Goal: Task Accomplishment & Management: Complete application form

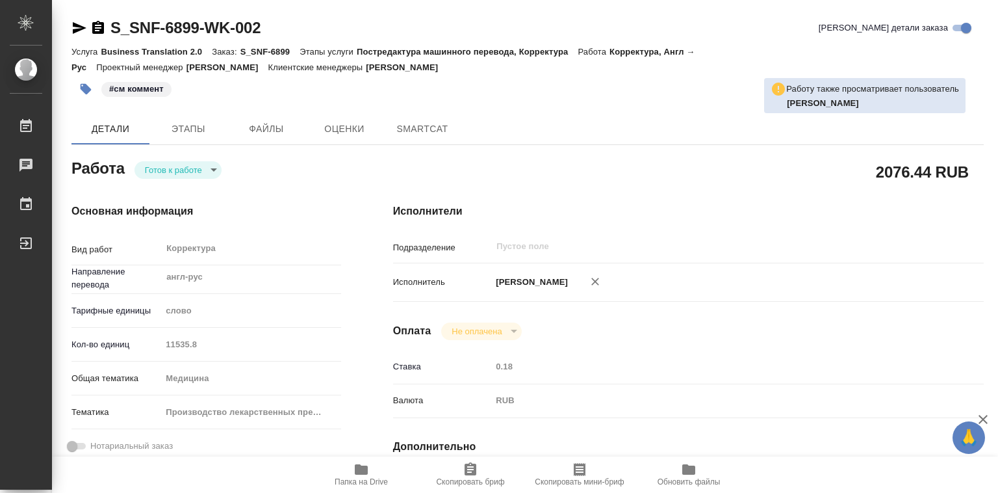
type textarea "x"
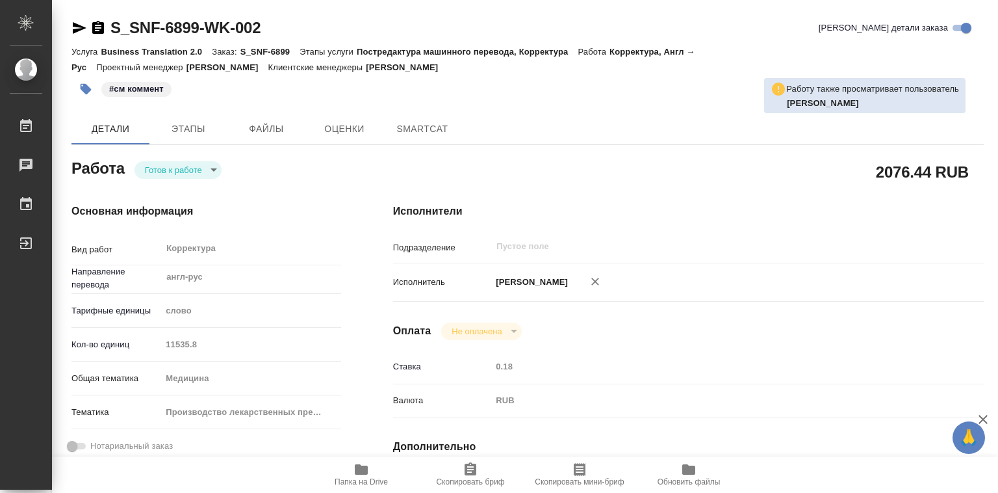
type textarea "x"
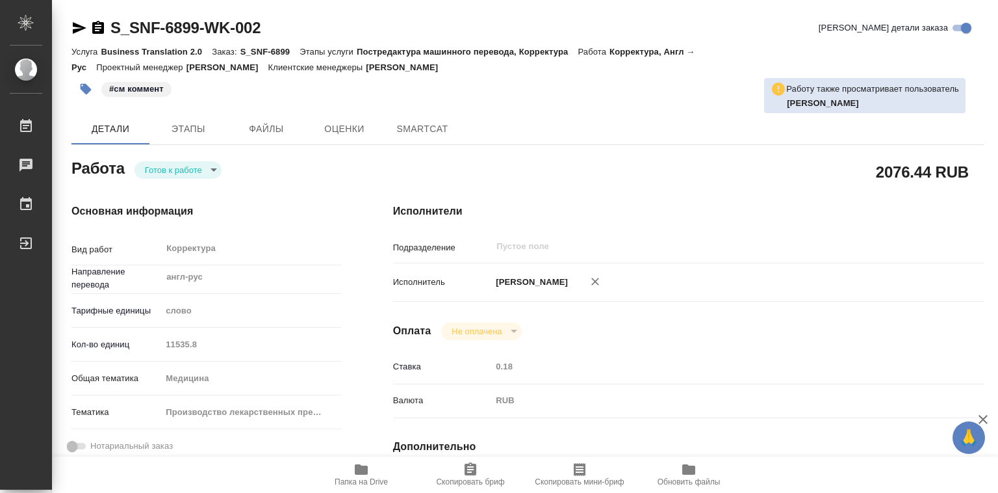
type textarea "x"
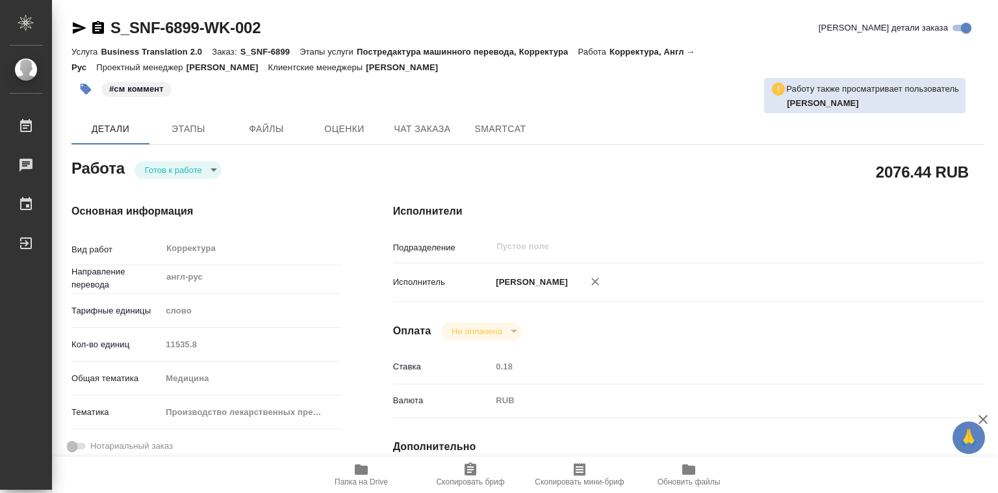
type textarea "x"
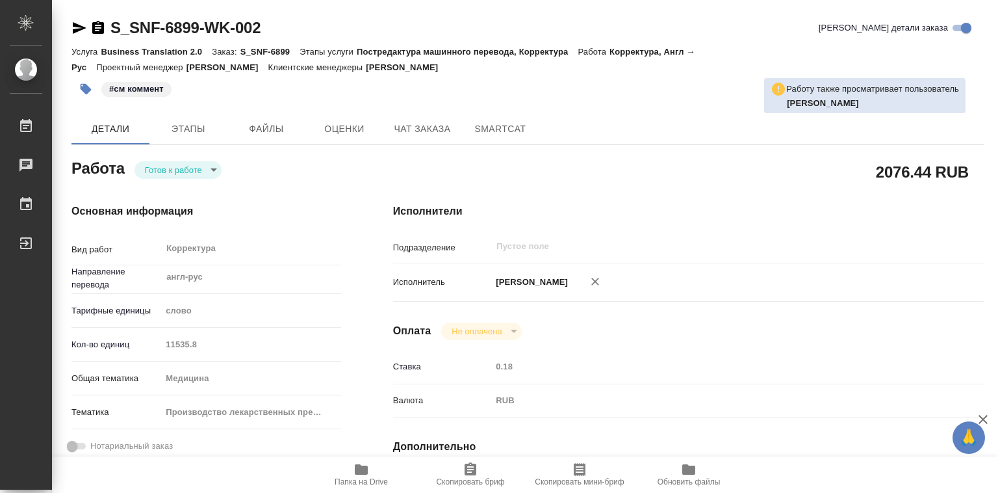
click at [215, 169] on body "🙏 .cls-1 fill:#fff; AWATERA Лебедева Юлия y.lebedeva Работы Чаты График Выйти S…" at bounding box center [499, 246] width 998 height 493
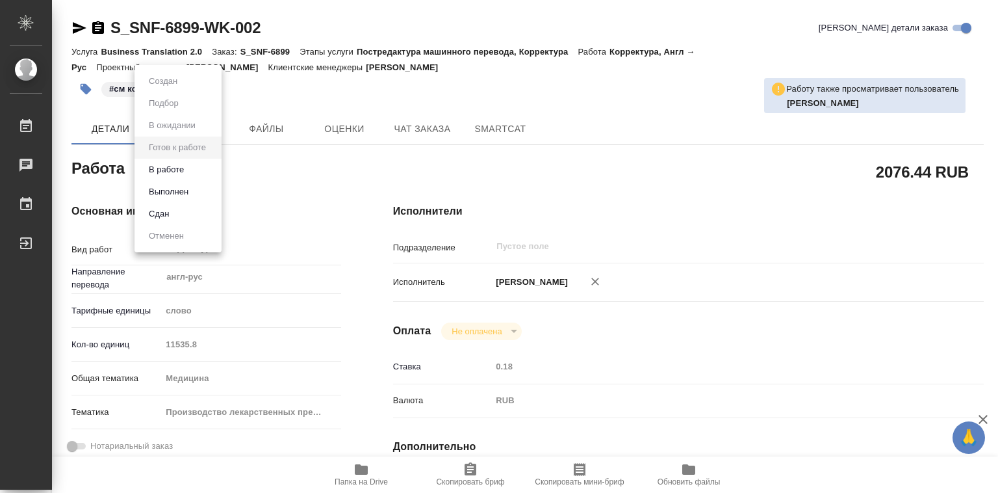
type textarea "x"
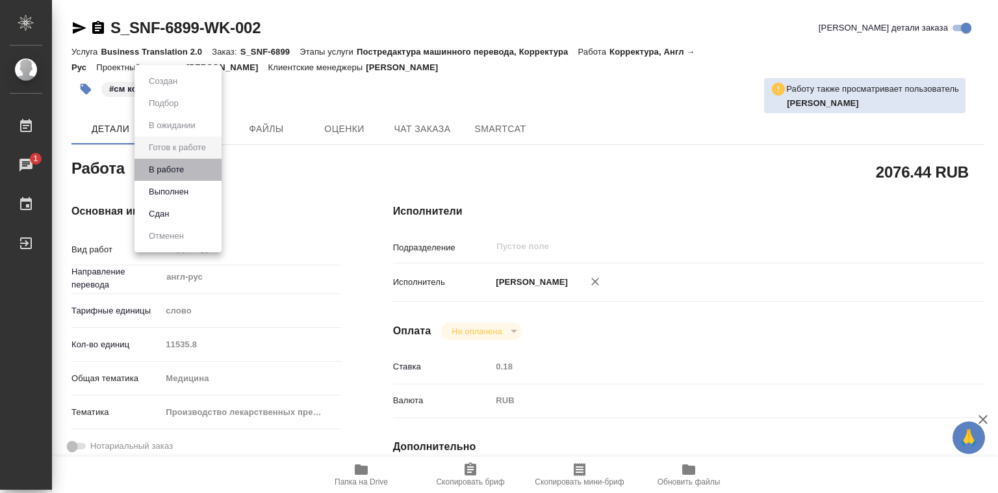
click at [202, 172] on li "В работе" at bounding box center [178, 170] width 87 height 22
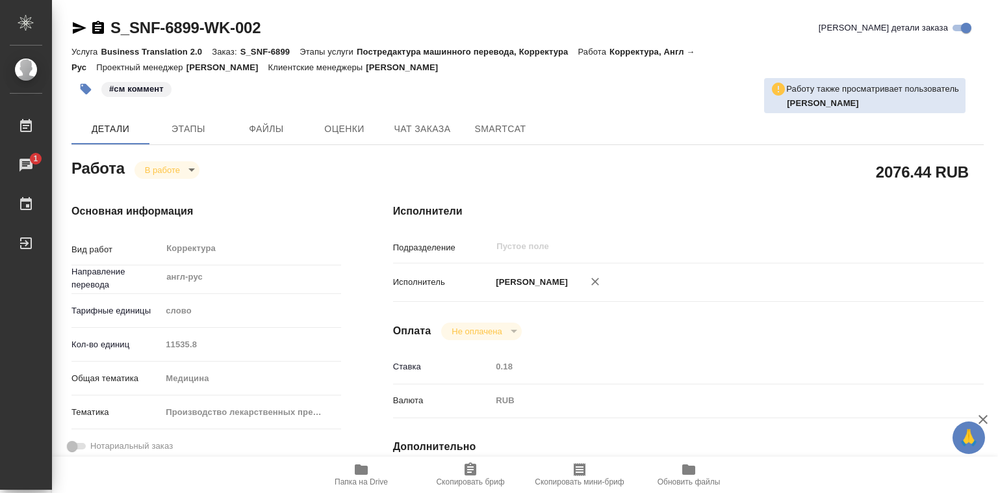
type textarea "x"
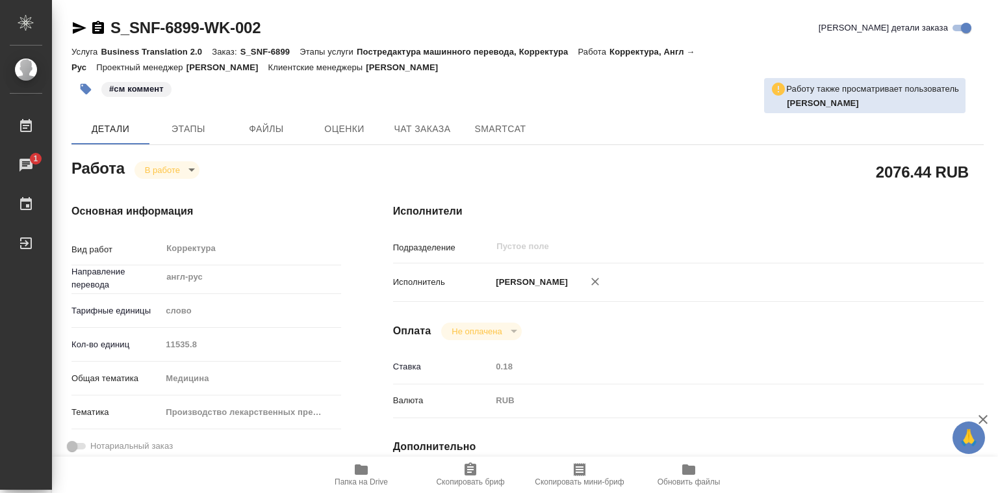
type textarea "x"
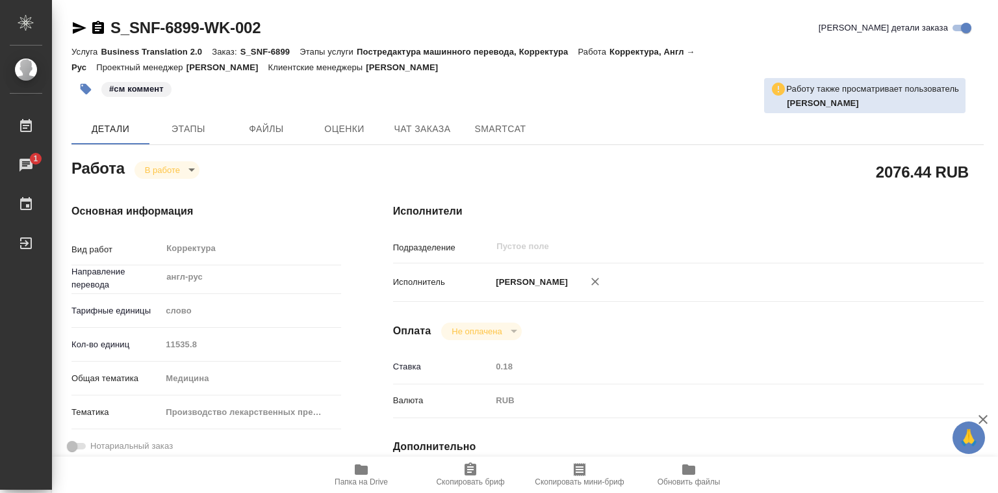
type textarea "x"
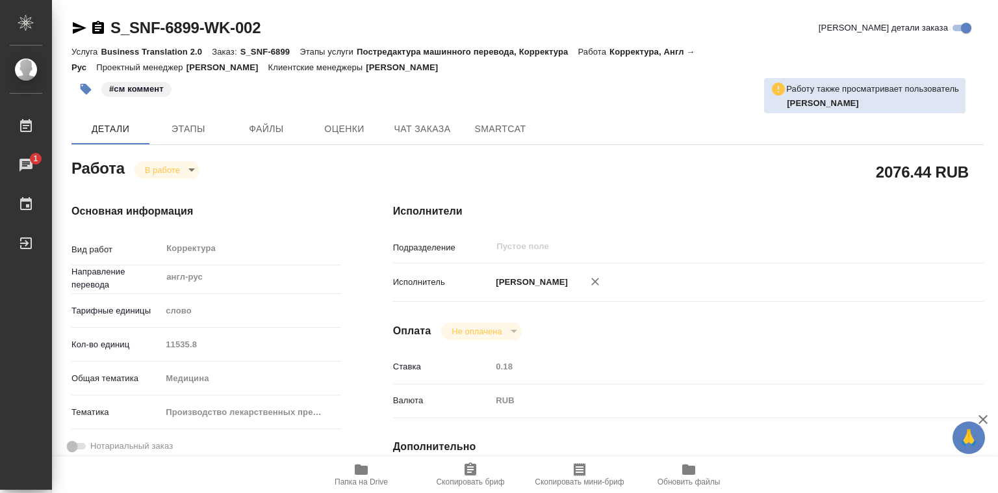
type textarea "x"
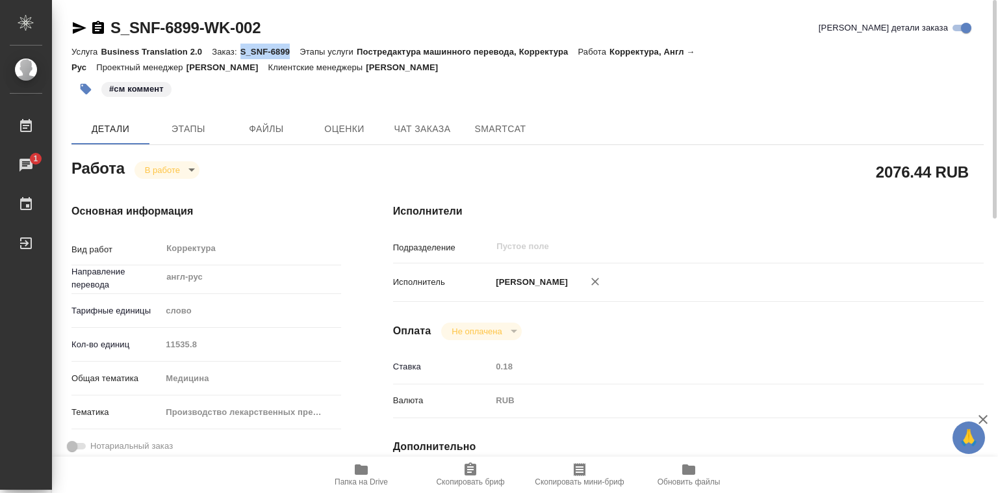
drag, startPoint x: 241, startPoint y: 52, endPoint x: 288, endPoint y: 52, distance: 47.4
click at [288, 52] on p "S_SNF-6899" at bounding box center [270, 52] width 60 height 10
copy p "S_SNF-6899"
drag, startPoint x: 265, startPoint y: 55, endPoint x: 239, endPoint y: 52, distance: 26.1
click at [263, 53] on p "S_SNF-6899" at bounding box center [270, 52] width 60 height 10
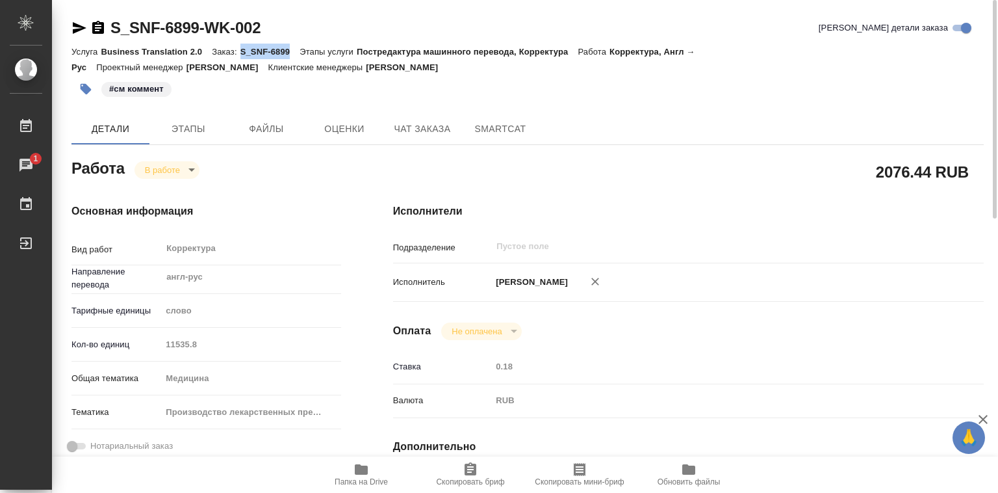
click at [236, 49] on p "Заказ:" at bounding box center [226, 52] width 28 height 10
drag, startPoint x: 240, startPoint y: 49, endPoint x: 288, endPoint y: 49, distance: 48.1
click at [288, 49] on p "S_SNF-6899" at bounding box center [270, 52] width 60 height 10
copy p "S_SNF-6899"
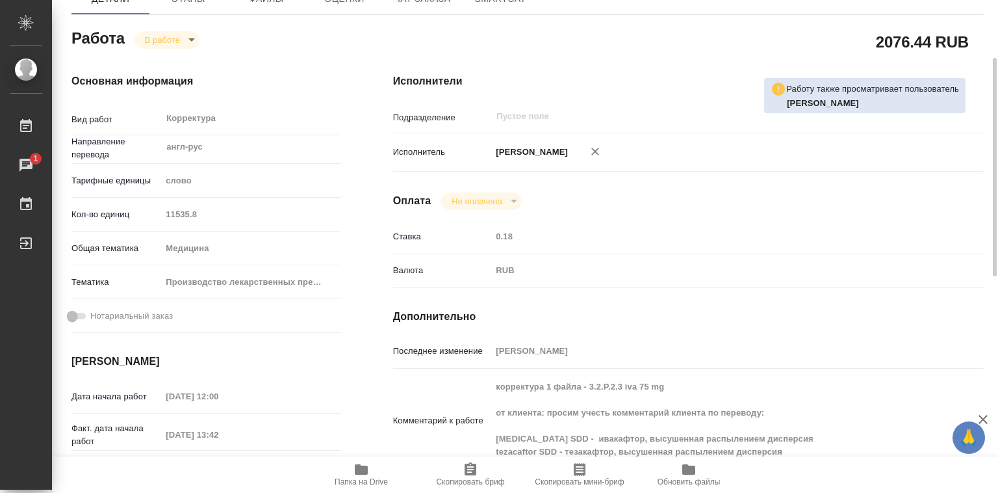
scroll to position [195, 0]
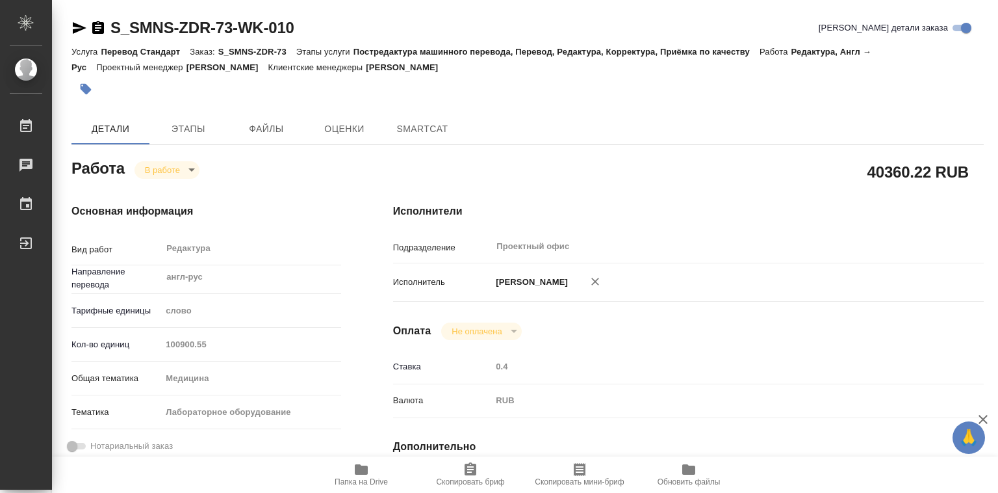
type textarea "x"
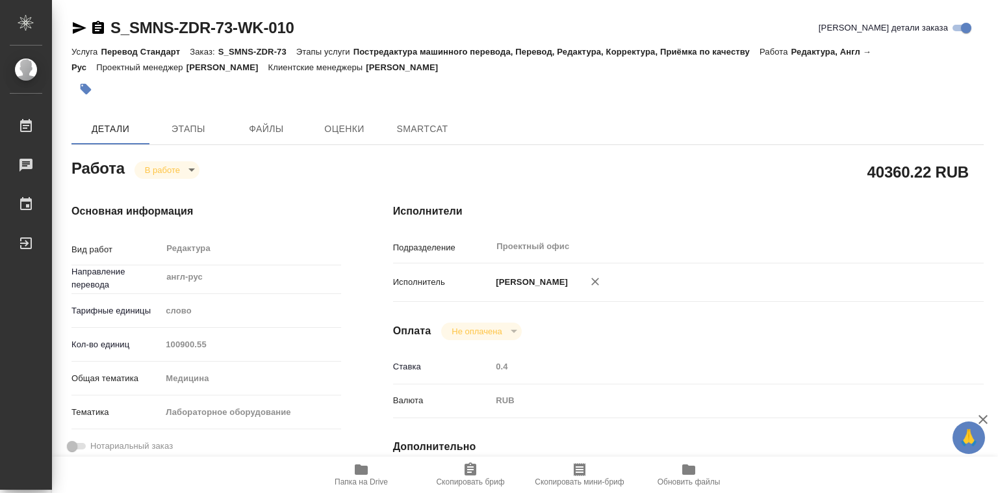
type textarea "x"
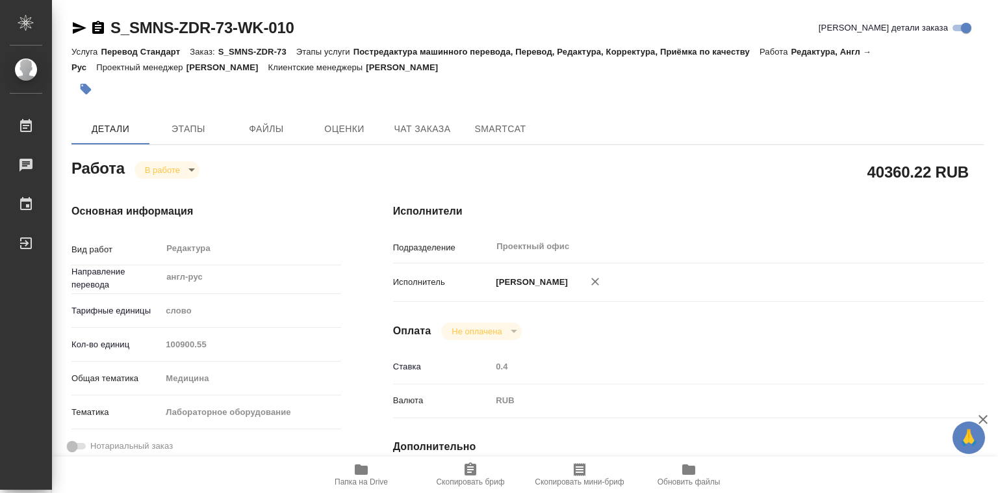
type textarea "x"
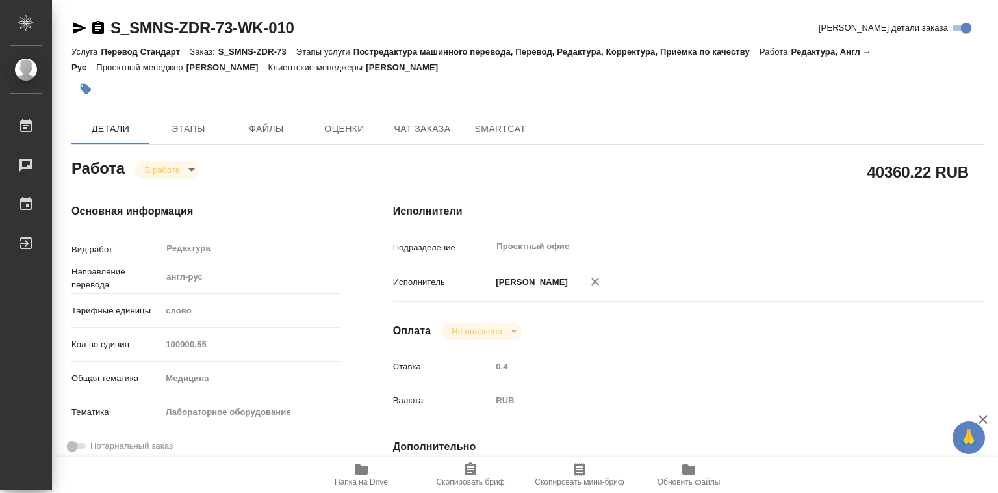
scroll to position [195, 0]
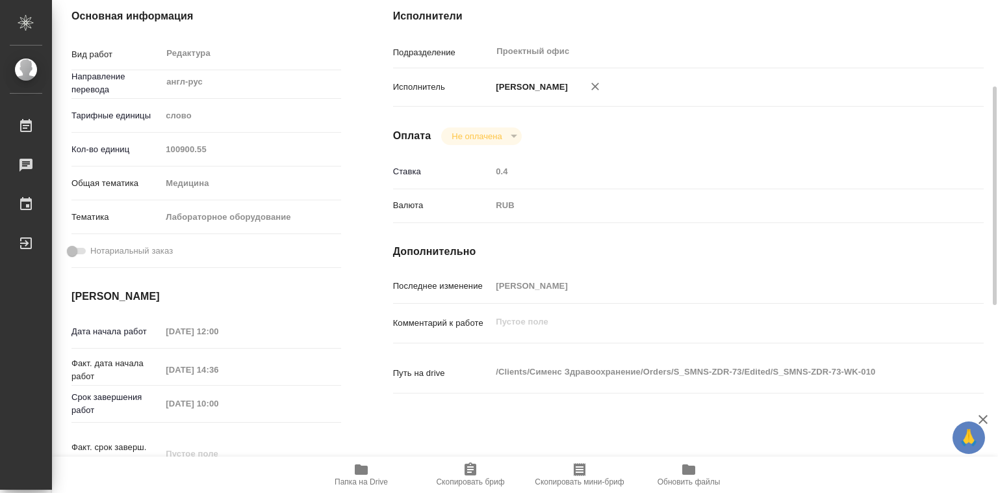
type textarea "x"
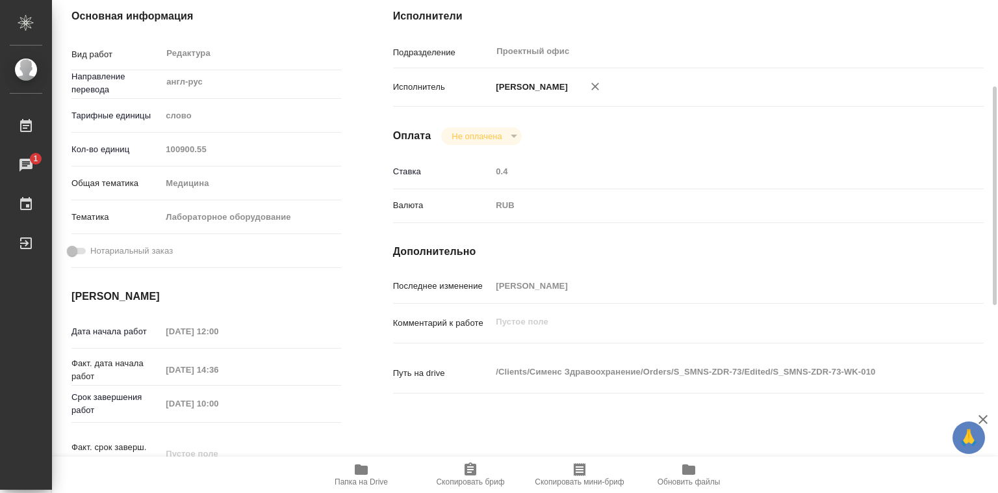
click at [361, 468] on icon "button" at bounding box center [361, 469] width 13 height 10
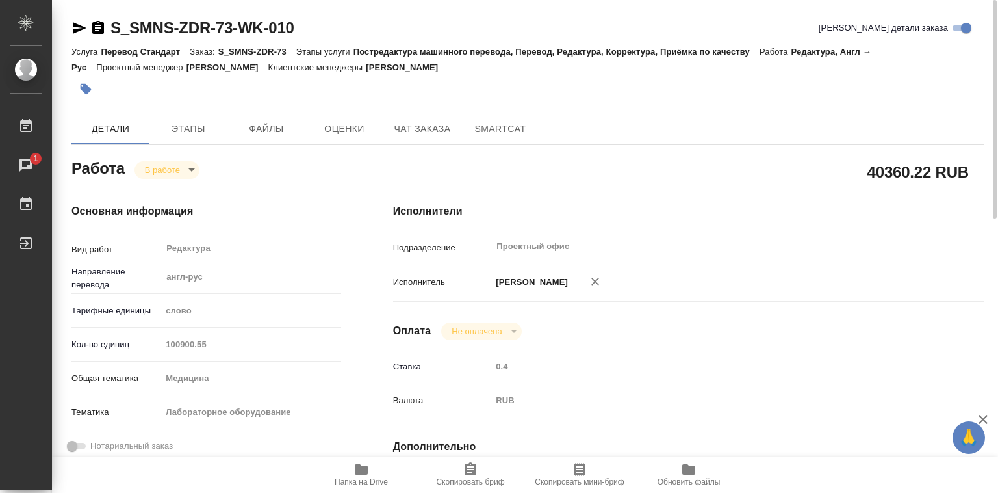
click at [187, 166] on body "🙏 .cls-1 fill:#fff; AWATERA [PERSON_NAME]lebedeva Работы 1 Чаты График Выйти S_…" at bounding box center [499, 246] width 998 height 493
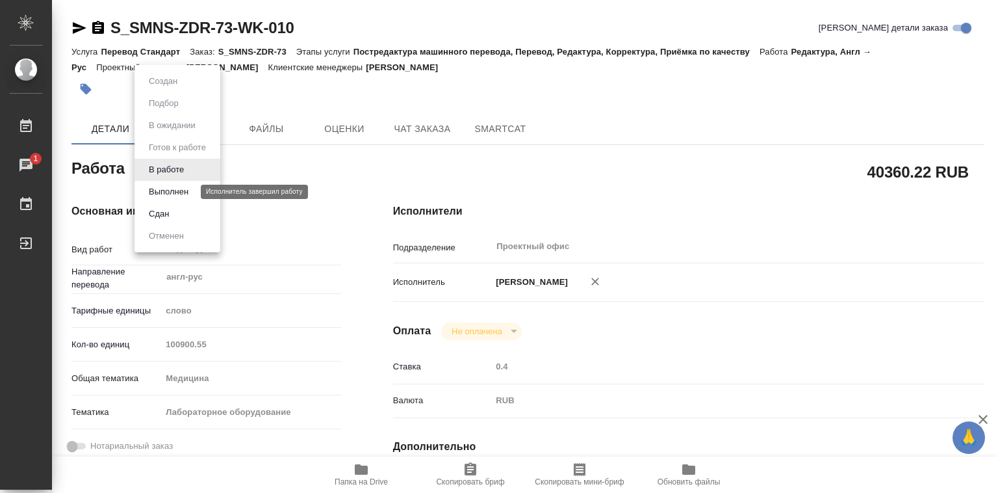
click at [176, 189] on button "Выполнен" at bounding box center [168, 192] width 47 height 14
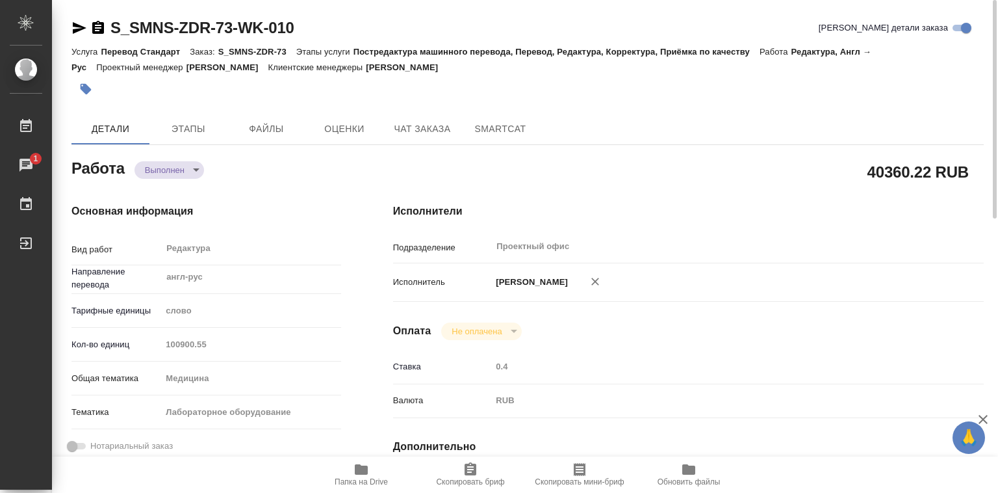
type textarea "x"
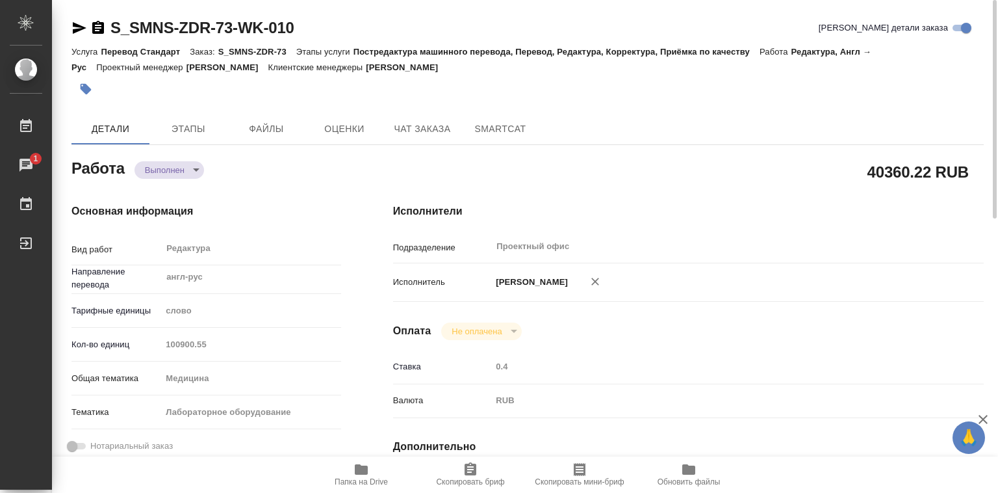
type textarea "x"
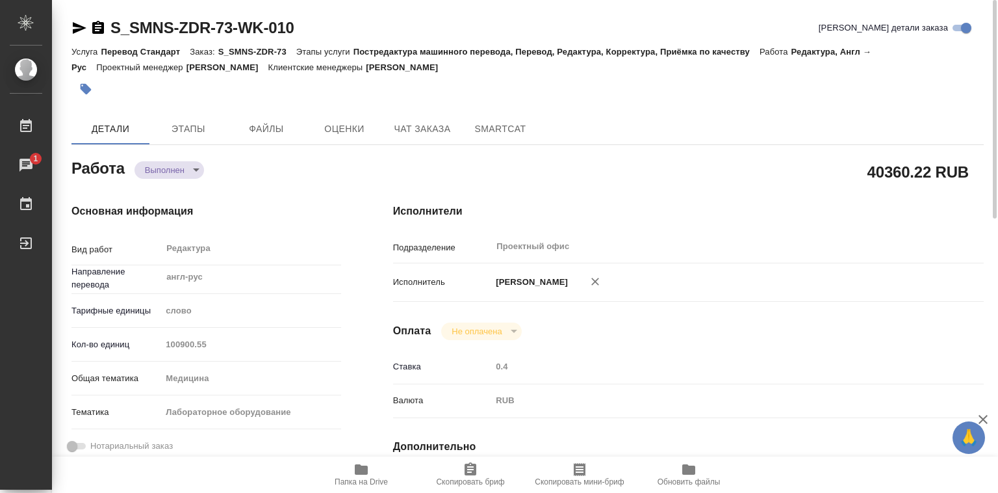
type textarea "x"
